Goal: Check status

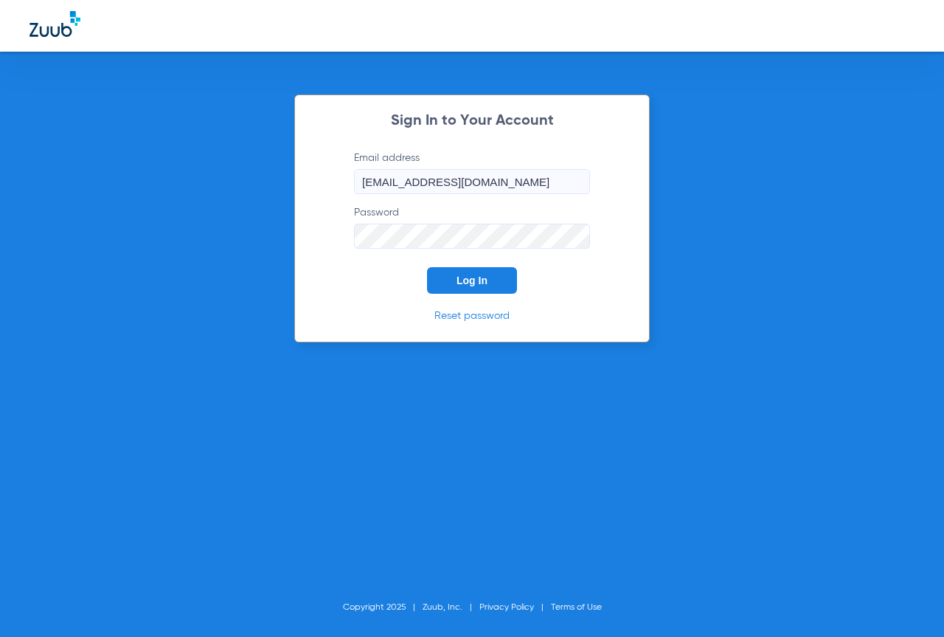
click at [480, 271] on button "Log In" at bounding box center [472, 280] width 90 height 27
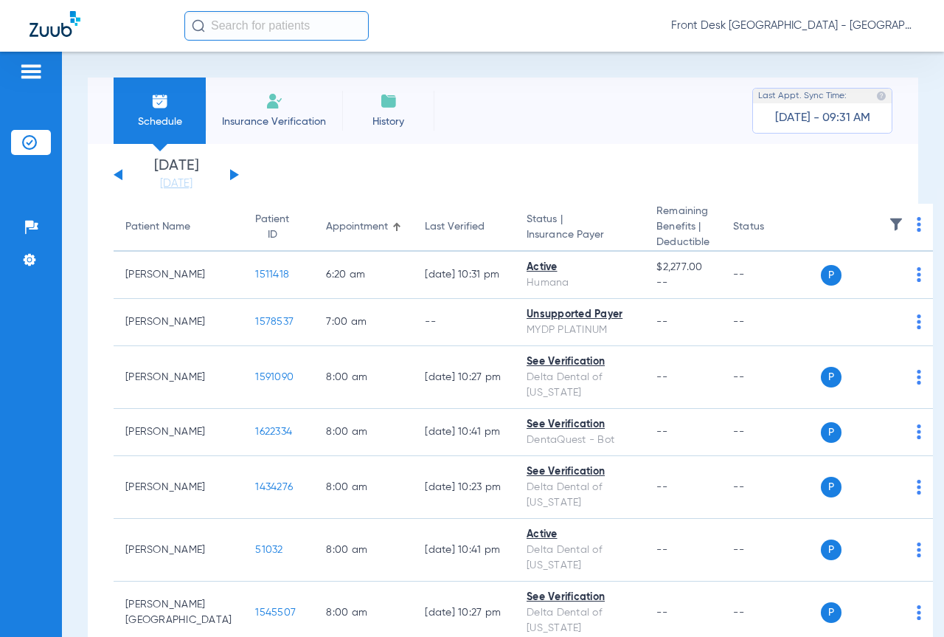
click at [233, 178] on button at bounding box center [234, 174] width 9 height 11
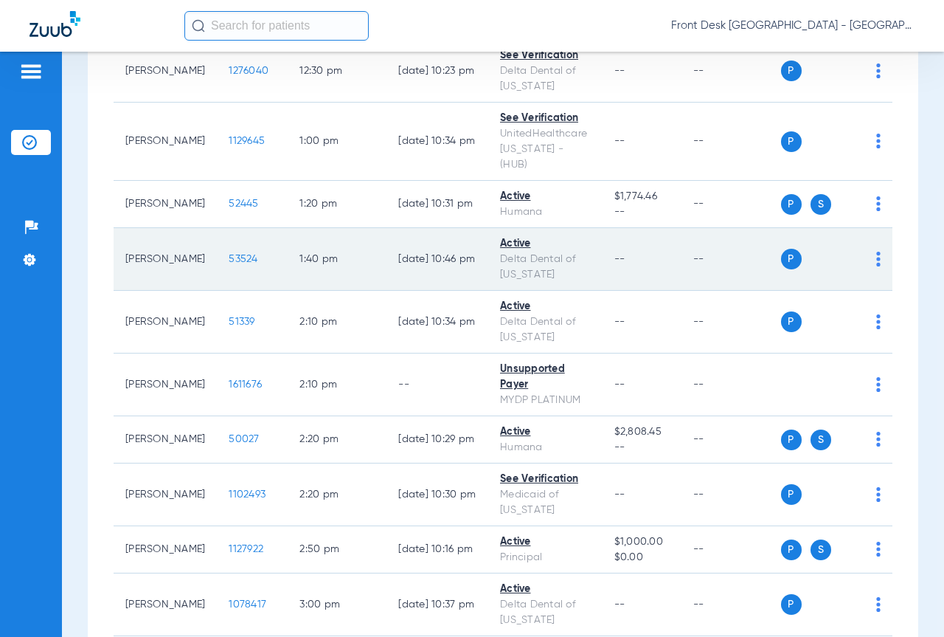
scroll to position [1549, 0]
